Goal: Use online tool/utility: Utilize a website feature to perform a specific function

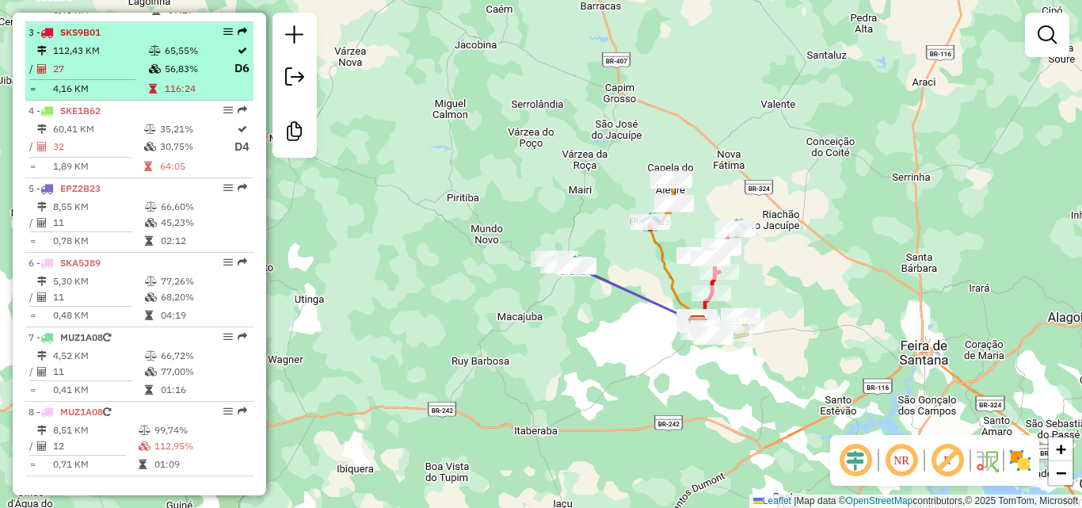
scroll to position [772, 0]
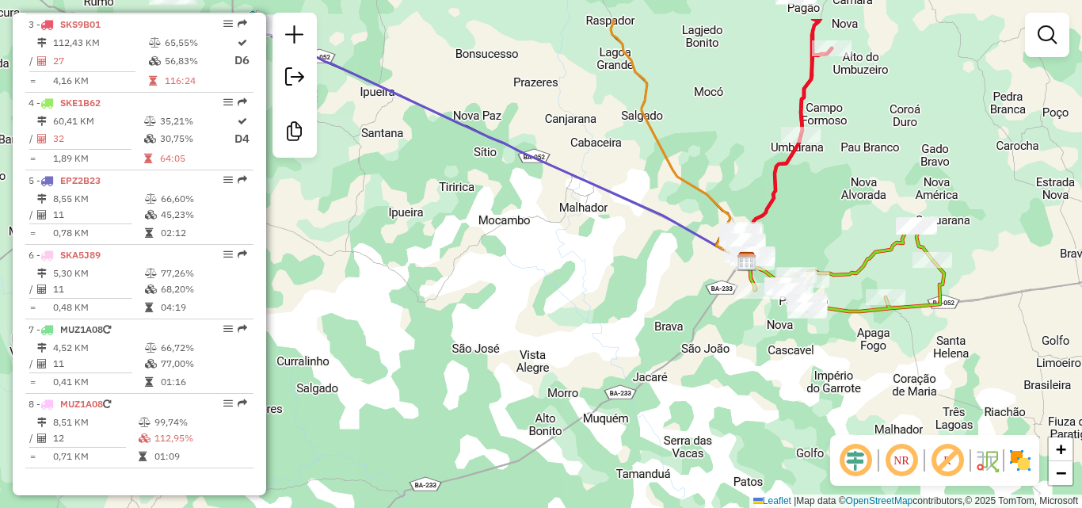
drag, startPoint x: 640, startPoint y: 364, endPoint x: 514, endPoint y: 444, distance: 149.7
click at [514, 444] on div "Janela de atendimento Grade de atendimento Capacidade Transportadoras Veículos …" at bounding box center [541, 254] width 1082 height 508
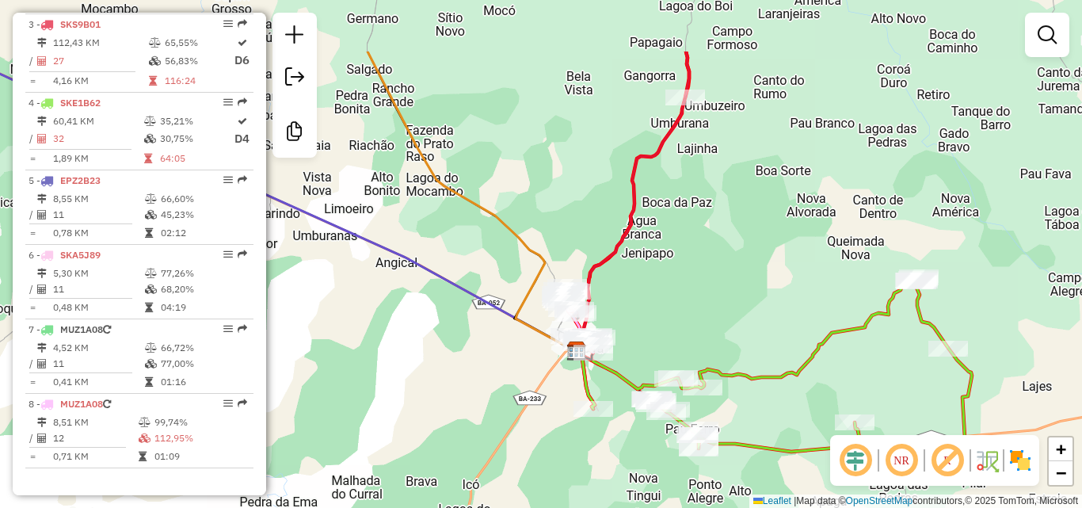
drag, startPoint x: 589, startPoint y: 318, endPoint x: 397, endPoint y: 420, distance: 218.0
click at [397, 420] on div "Janela de atendimento Grade de atendimento Capacidade Transportadoras Veículos …" at bounding box center [541, 254] width 1082 height 508
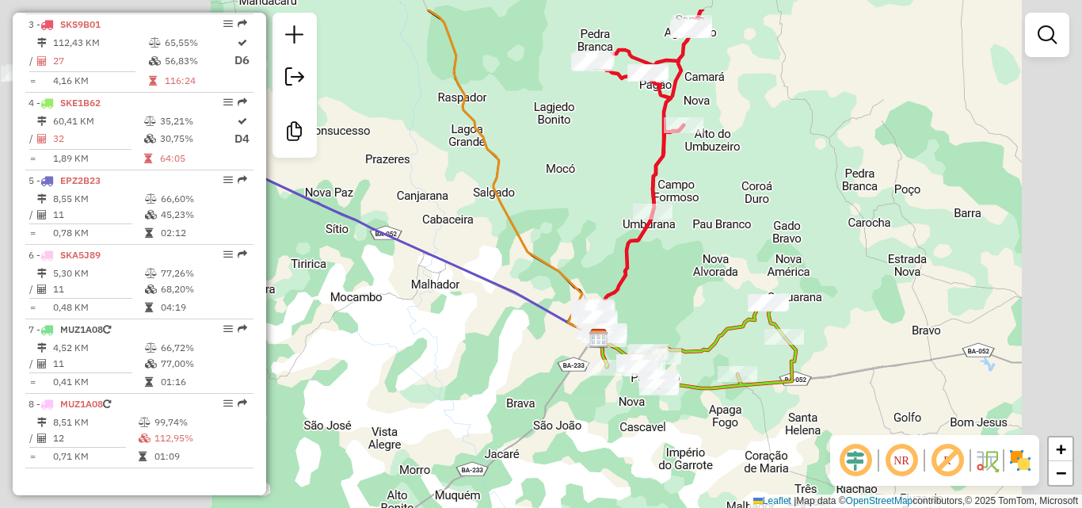
drag, startPoint x: 578, startPoint y: 204, endPoint x: 582, endPoint y: 256, distance: 52.4
click at [621, 293] on div "Janela de atendimento Grade de atendimento Capacidade Transportadoras Veículos …" at bounding box center [541, 254] width 1082 height 508
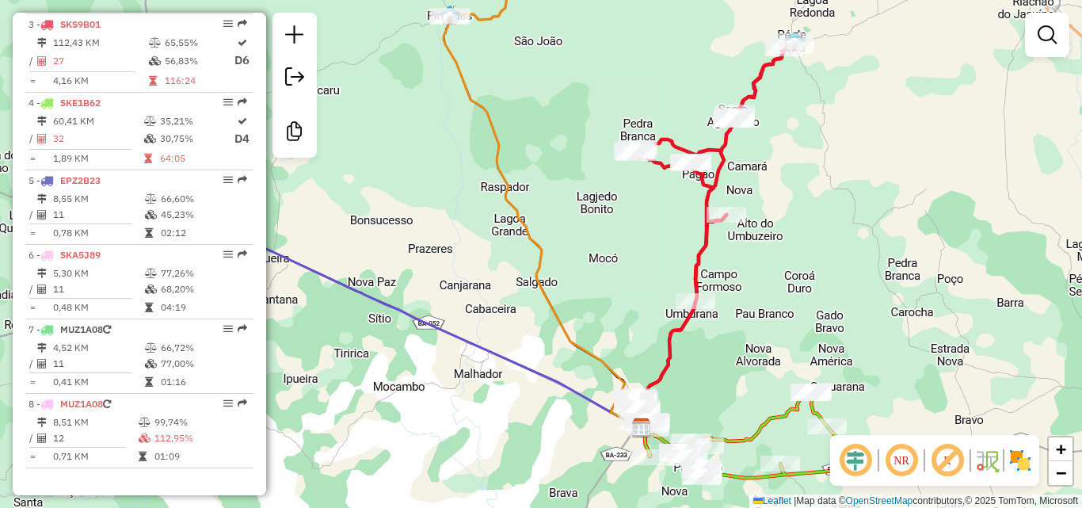
drag, startPoint x: 541, startPoint y: 136, endPoint x: 587, endPoint y: 279, distance: 149.8
click at [587, 279] on div "Janela de atendimento Grade de atendimento Capacidade Transportadoras Veículos …" at bounding box center [541, 254] width 1082 height 508
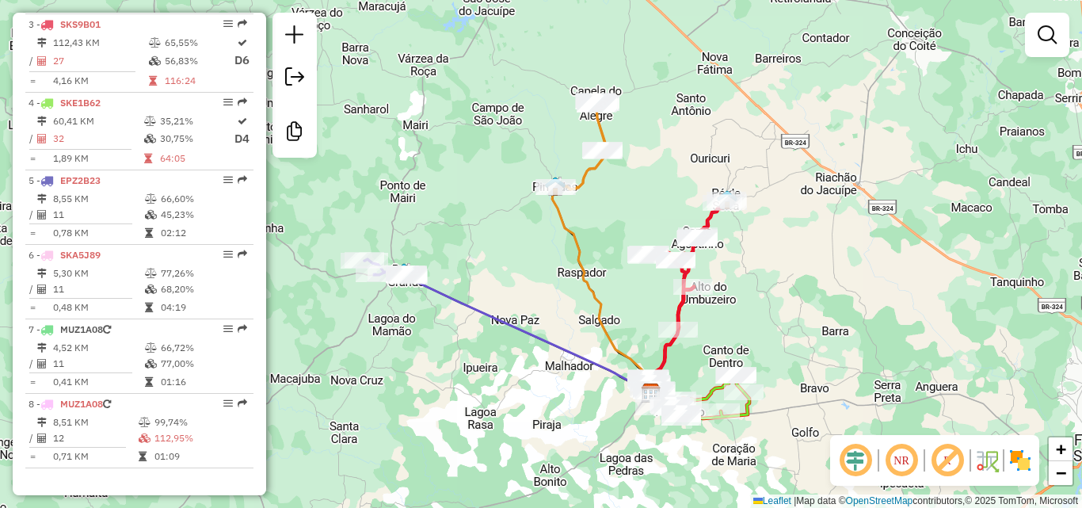
drag, startPoint x: 606, startPoint y: 204, endPoint x: 649, endPoint y: 187, distance: 45.9
click at [649, 187] on div "Janela de atendimento Grade de atendimento Capacidade Transportadoras Veículos …" at bounding box center [541, 254] width 1082 height 508
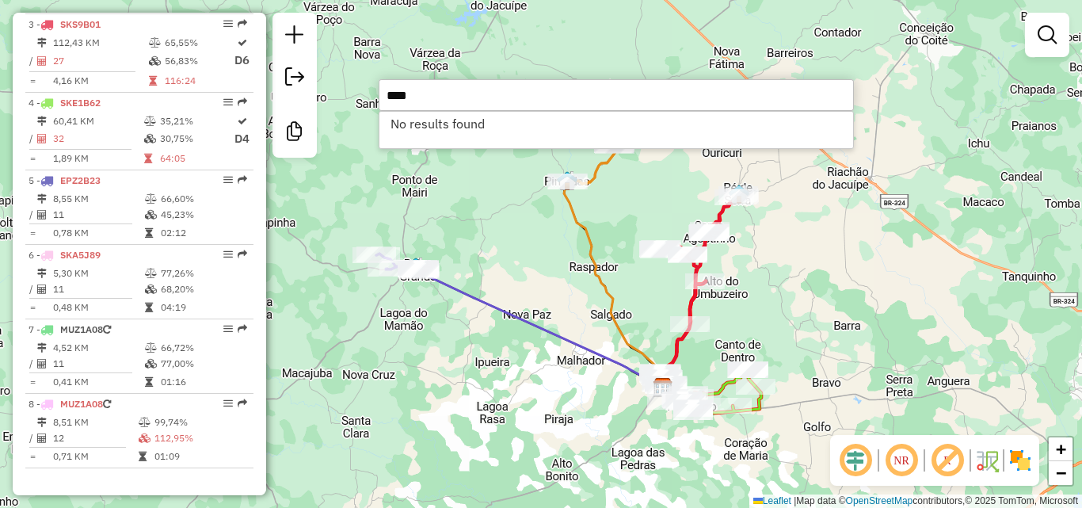
drag, startPoint x: 598, startPoint y: 212, endPoint x: 615, endPoint y: 204, distance: 18.1
click at [615, 204] on div "Janela de atendimento Grade de atendimento Capacidade Transportadoras Veículos …" at bounding box center [541, 254] width 1082 height 508
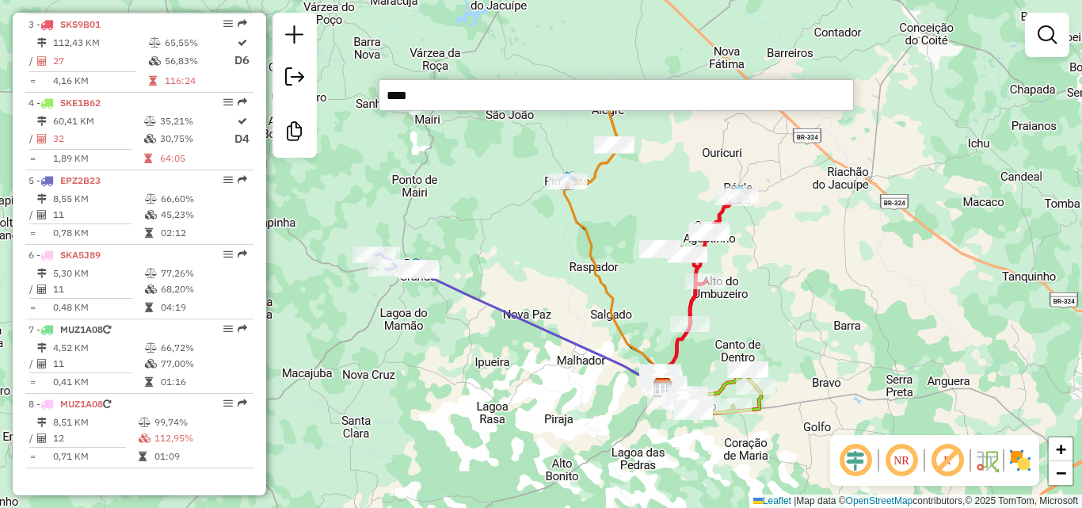
click at [442, 105] on input "****" at bounding box center [616, 95] width 475 height 32
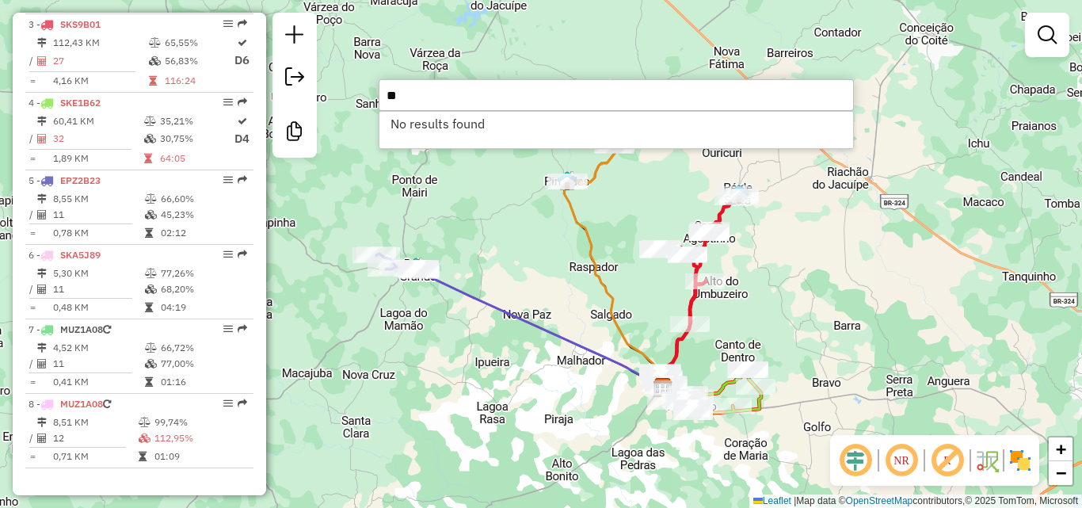
type input "*"
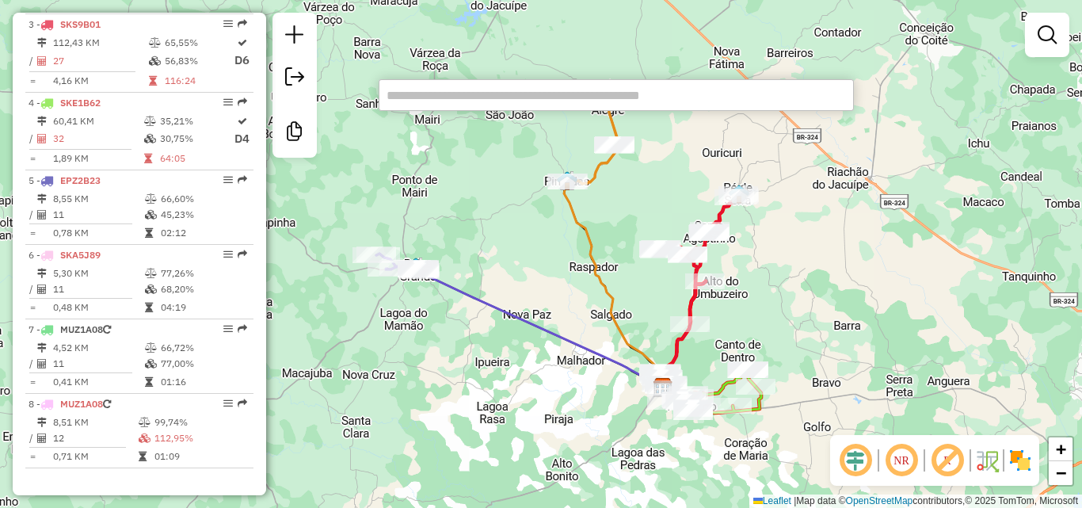
click at [642, 199] on div "Janela de atendimento Grade de atendimento Capacidade Transportadoras Veículos …" at bounding box center [541, 254] width 1082 height 508
click at [700, 181] on div "Janela de atendimento Grade de atendimento Capacidade Transportadoras Veículos …" at bounding box center [541, 254] width 1082 height 508
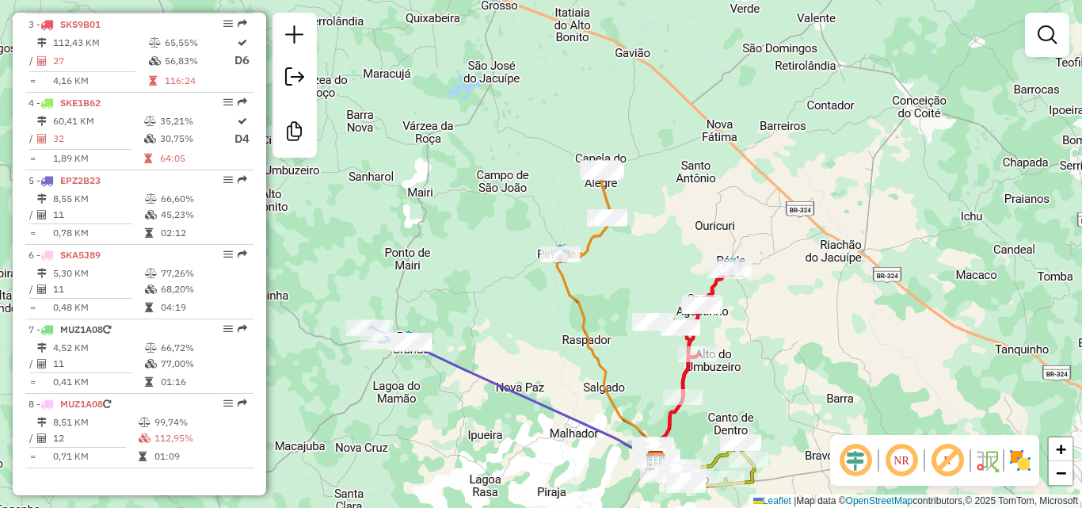
drag, startPoint x: 652, startPoint y: 174, endPoint x: 643, endPoint y: 244, distance: 71.0
click at [643, 244] on div "Janela de atendimento Grade de atendimento Capacidade Transportadoras Veículos …" at bounding box center [541, 254] width 1082 height 508
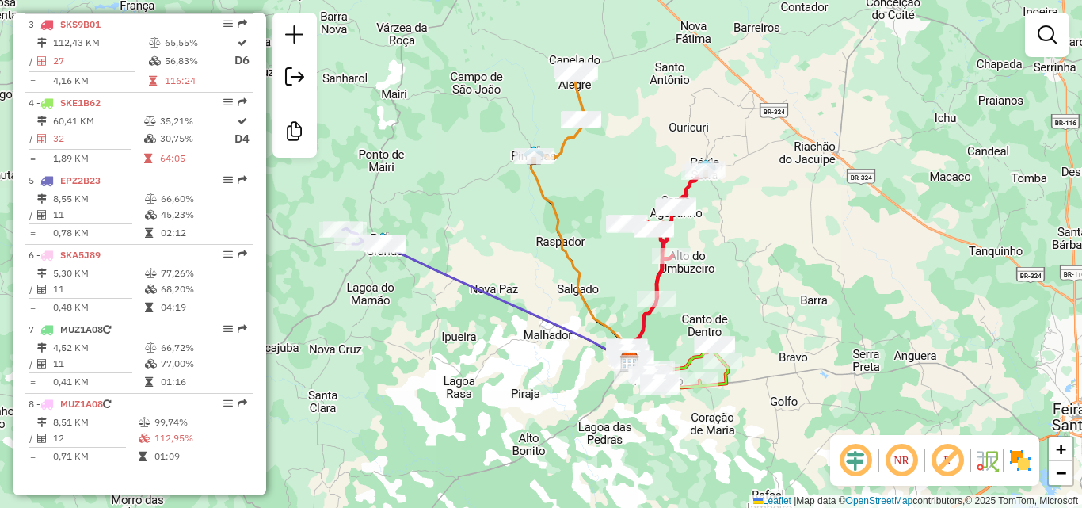
drag, startPoint x: 593, startPoint y: 273, endPoint x: 605, endPoint y: 215, distance: 59.2
click at [605, 215] on div "Janela de atendimento Grade de atendimento Capacidade Transportadoras Veículos …" at bounding box center [541, 254] width 1082 height 508
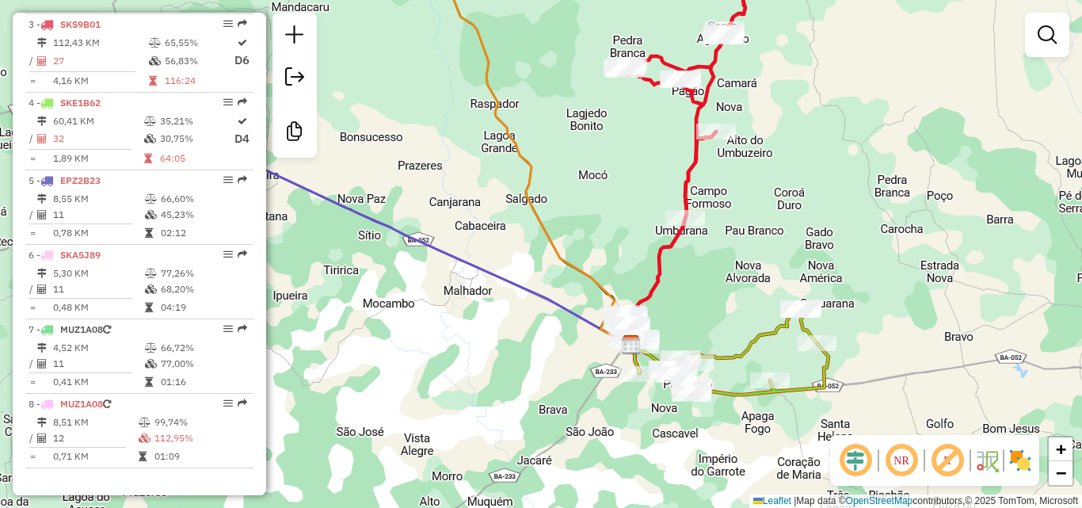
drag, startPoint x: 628, startPoint y: 372, endPoint x: 666, endPoint y: 343, distance: 48.0
click at [666, 343] on div "Janela de atendimento Grade de atendimento Capacidade Transportadoras Veículos …" at bounding box center [541, 254] width 1082 height 508
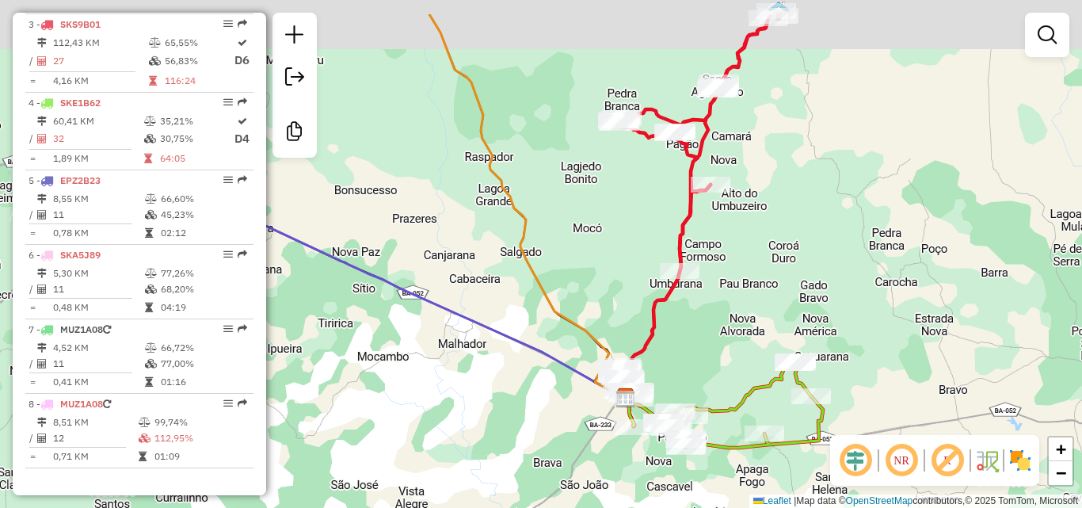
drag, startPoint x: 601, startPoint y: 228, endPoint x: 618, endPoint y: 313, distance: 86.4
click at [616, 313] on div "Janela de atendimento Grade de atendimento Capacidade Transportadoras Veículos …" at bounding box center [541, 254] width 1082 height 508
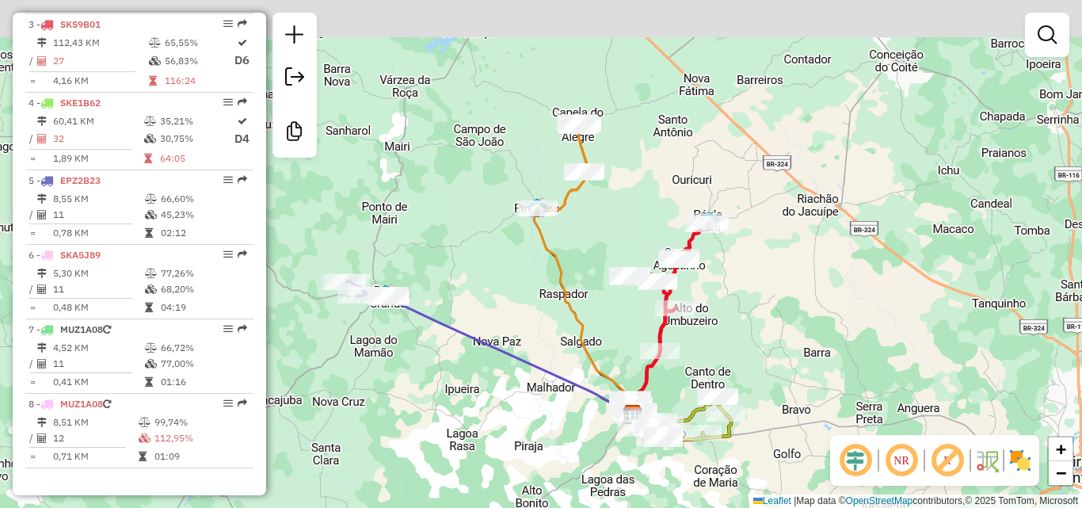
drag, startPoint x: 580, startPoint y: 193, endPoint x: 597, endPoint y: 260, distance: 69.6
click at [593, 261] on div "Janela de atendimento Grade de atendimento Capacidade Transportadoras Veículos …" at bounding box center [541, 254] width 1082 height 508
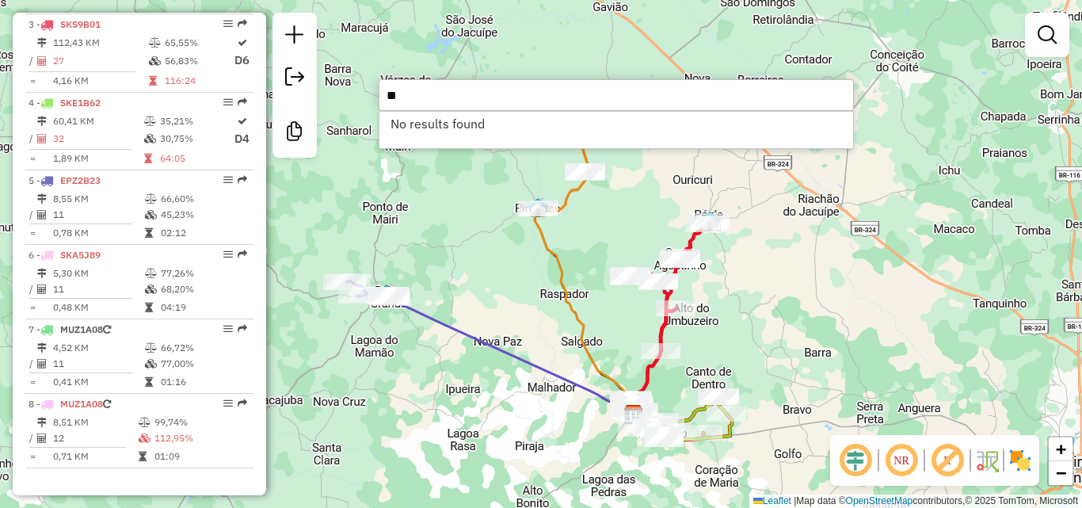
type input "*"
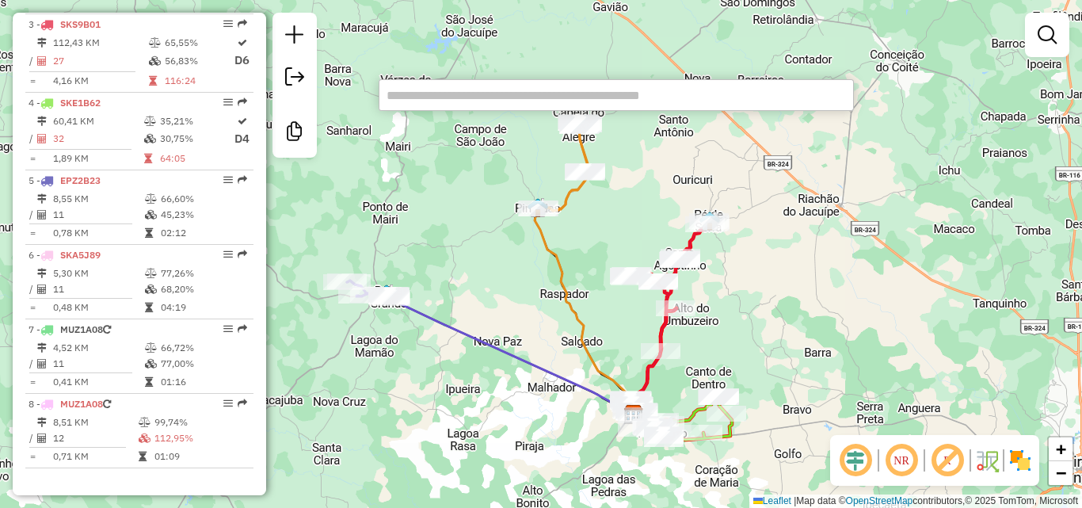
click at [482, 307] on div "Janela de atendimento Grade de atendimento Capacidade Transportadoras Veículos …" at bounding box center [541, 254] width 1082 height 508
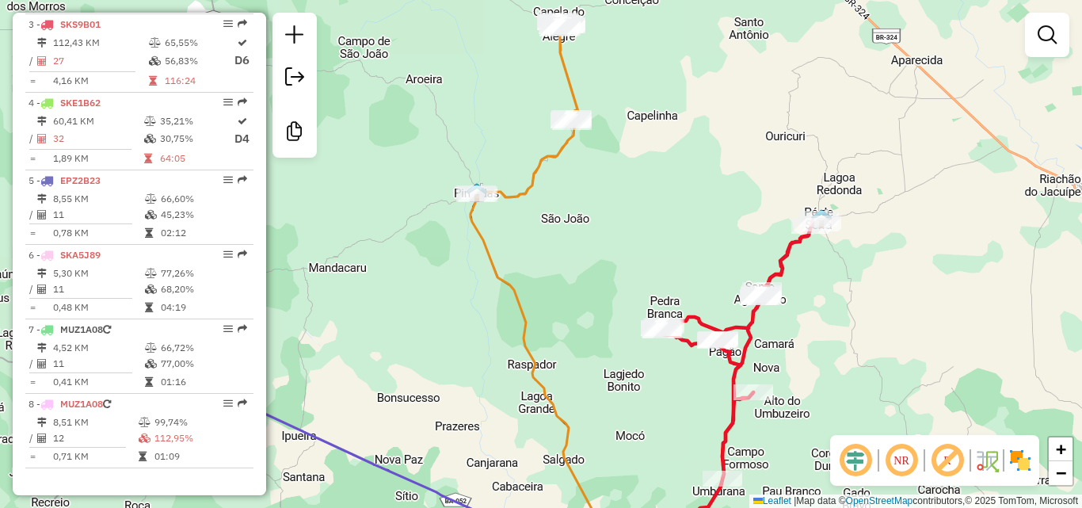
drag, startPoint x: 577, startPoint y: 208, endPoint x: 605, endPoint y: 311, distance: 107.4
click at [605, 311] on div "Janela de atendimento Grade de atendimento Capacidade Transportadoras Veículos …" at bounding box center [541, 254] width 1082 height 508
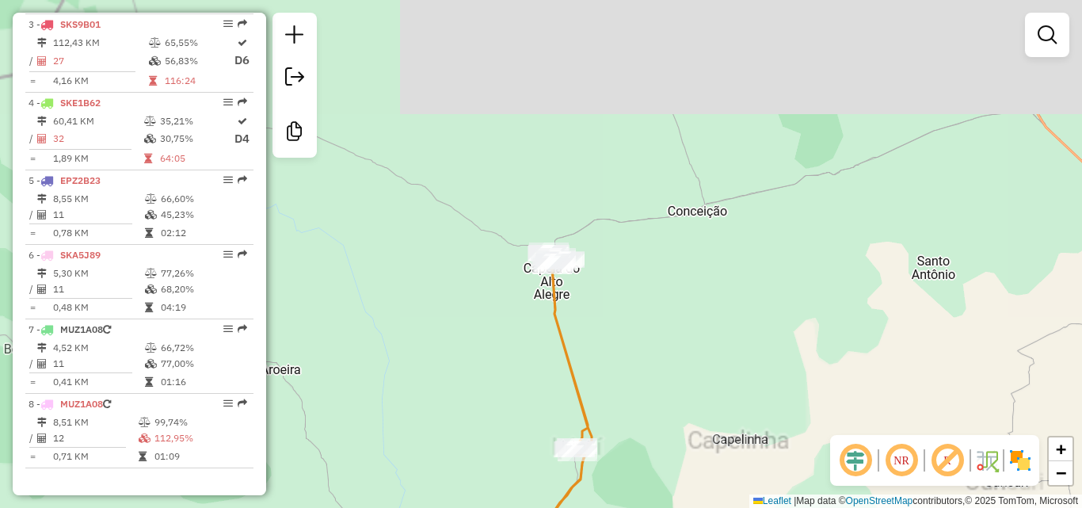
drag, startPoint x: 564, startPoint y: 161, endPoint x: 537, endPoint y: 380, distance: 220.3
click at [537, 380] on div "Janela de atendimento Grade de atendimento Capacidade Transportadoras Veículos …" at bounding box center [541, 254] width 1082 height 508
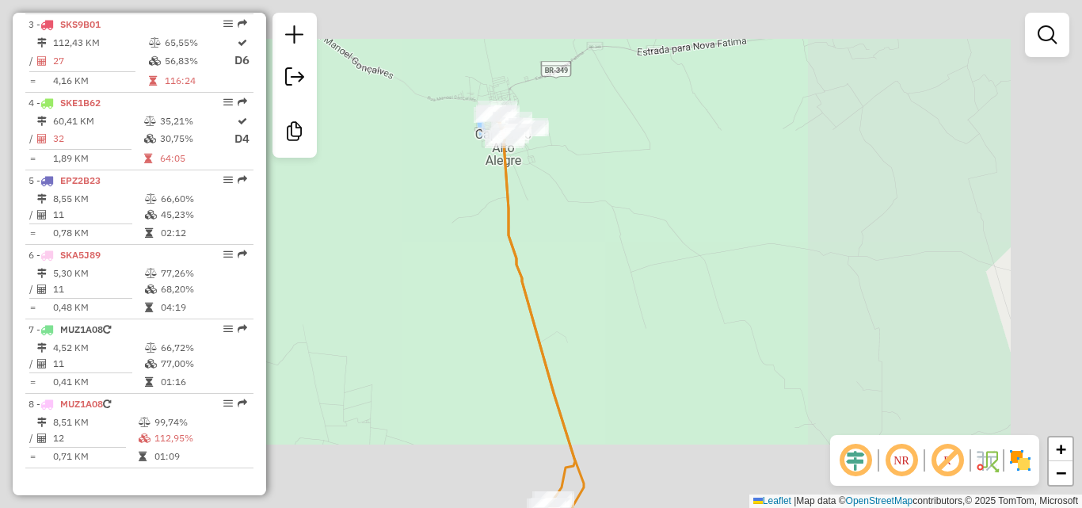
drag, startPoint x: 452, startPoint y: 279, endPoint x: 478, endPoint y: 247, distance: 40.6
click at [474, 249] on div "Janela de atendimento Grade de atendimento Capacidade Transportadoras Veículos …" at bounding box center [541, 254] width 1082 height 508
click at [475, 249] on div "Janela de atendimento Grade de atendimento Capacidade Transportadoras Veículos …" at bounding box center [541, 254] width 1082 height 508
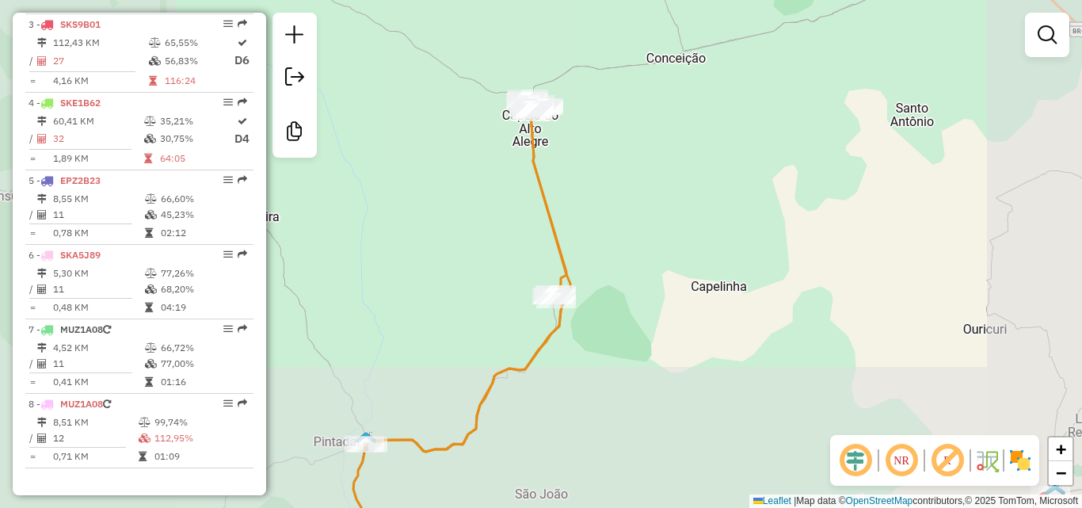
drag, startPoint x: 450, startPoint y: 345, endPoint x: 587, endPoint y: 221, distance: 184.6
click at [560, 219] on div "Janela de atendimento Grade de atendimento Capacidade Transportadoras Veículos …" at bounding box center [541, 254] width 1082 height 508
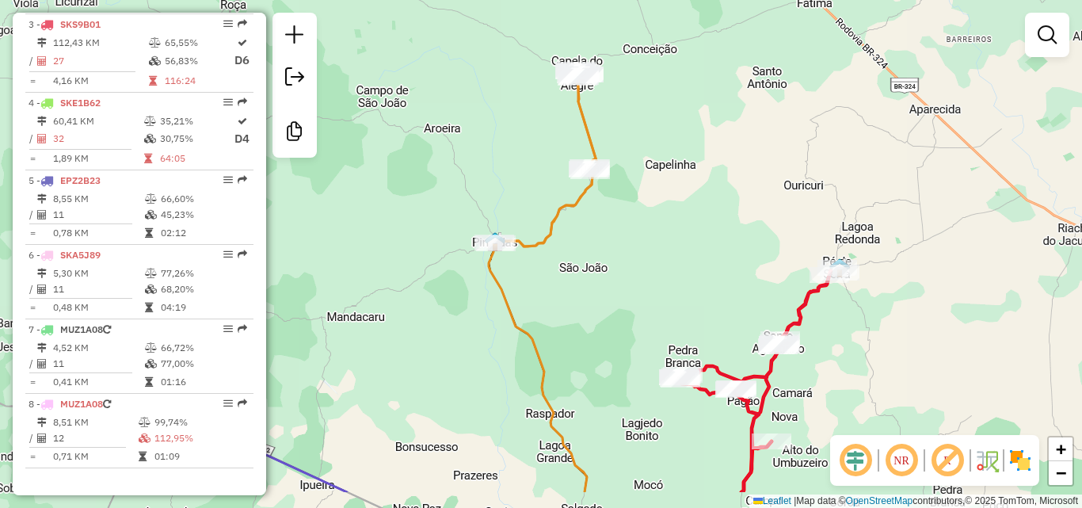
drag, startPoint x: 453, startPoint y: 301, endPoint x: 467, endPoint y: 226, distance: 76.6
click at [467, 226] on div "Janela de atendimento Grade de atendimento Capacidade Transportadoras Veículos …" at bounding box center [541, 254] width 1082 height 508
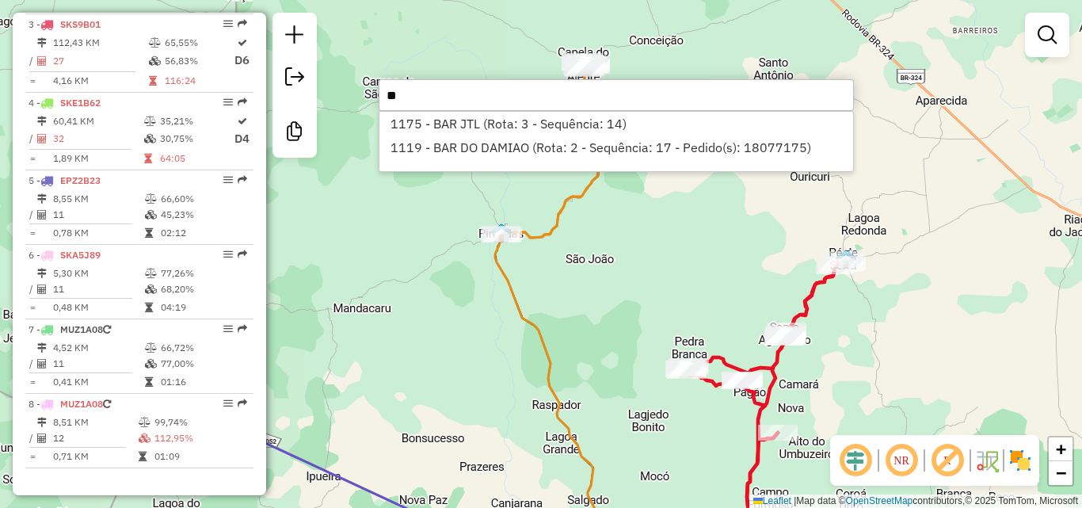
type input "*"
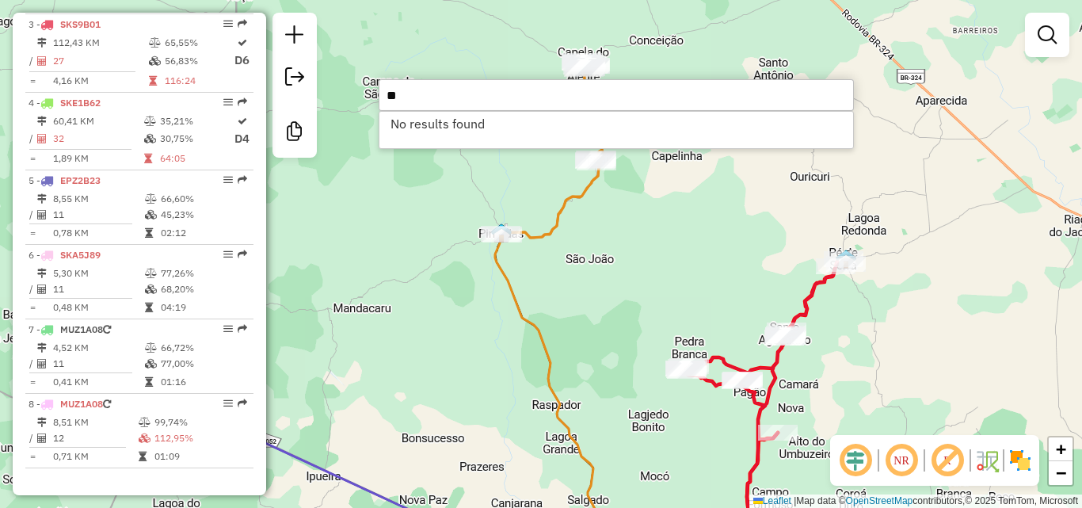
type input "*"
